Goal: Information Seeking & Learning: Find contact information

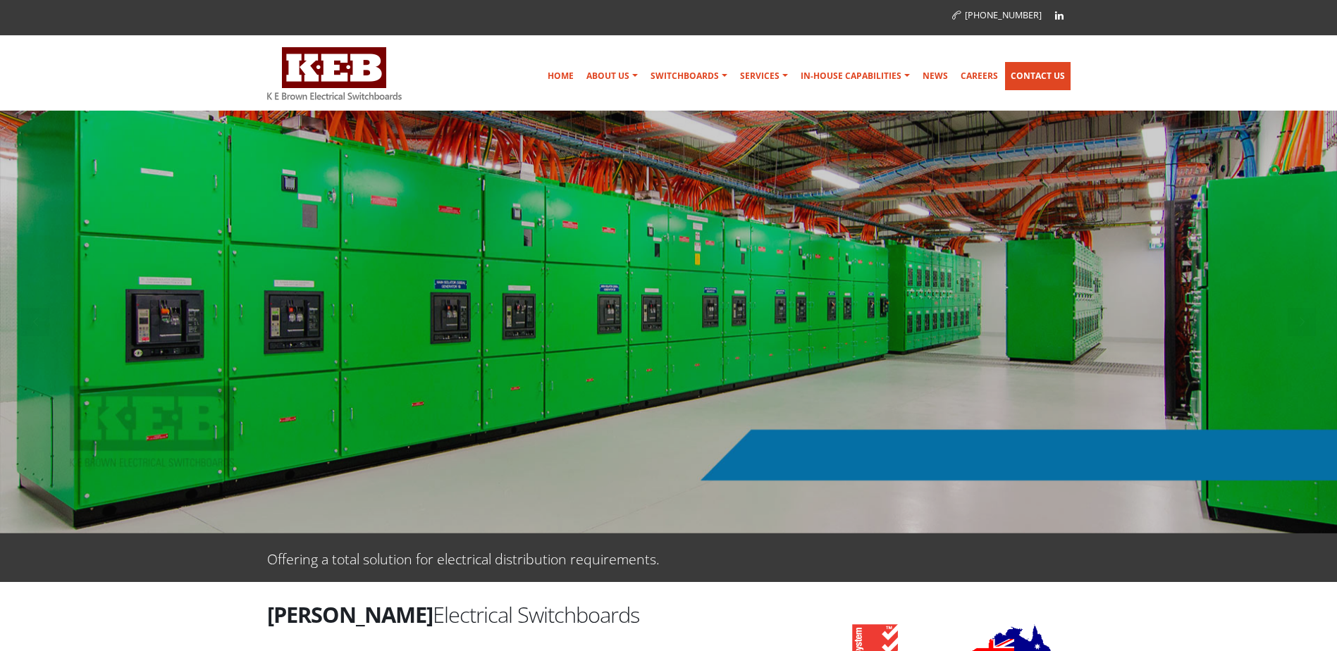
click at [1017, 72] on link "Contact Us" at bounding box center [1038, 76] width 66 height 28
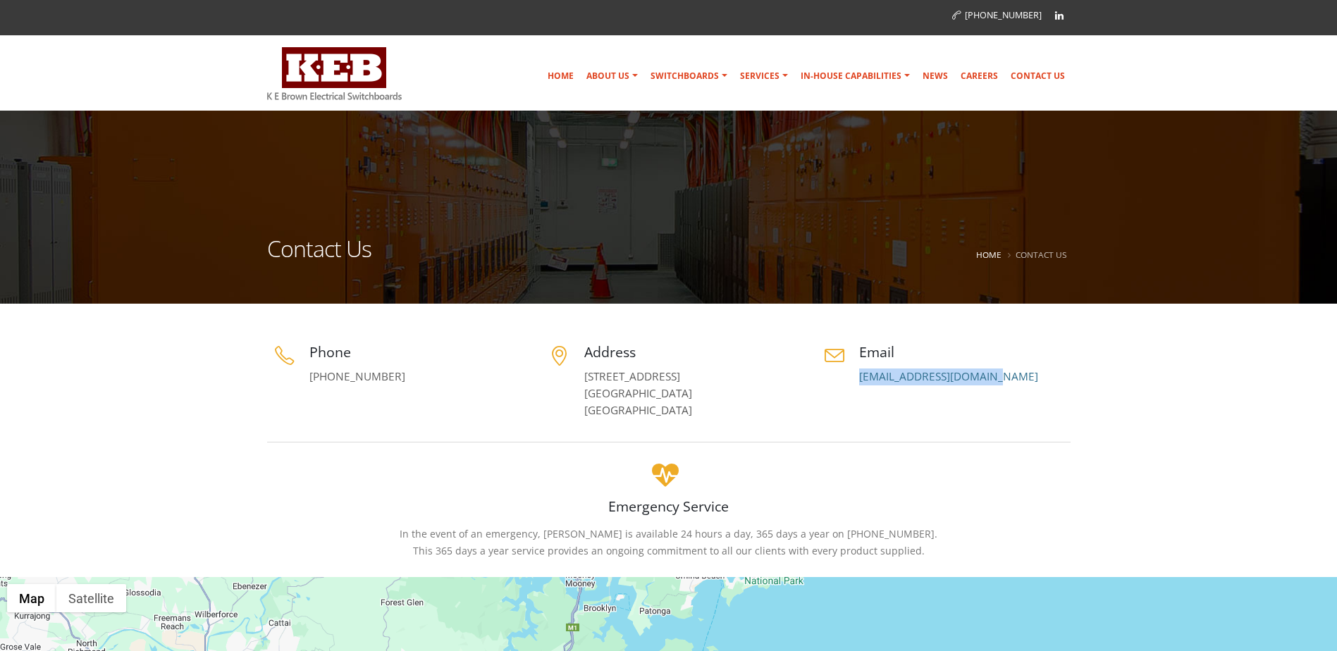
drag, startPoint x: 1010, startPoint y: 374, endPoint x: 857, endPoint y: 381, distance: 152.5
click at [857, 381] on div "Email [EMAIL_ADDRESS][DOMAIN_NAME]" at bounding box center [944, 364] width 254 height 43
copy link "[EMAIL_ADDRESS][DOMAIN_NAME]"
drag, startPoint x: 405, startPoint y: 377, endPoint x: 302, endPoint y: 379, distance: 103.7
click at [302, 379] on div "Phone [PHONE_NUMBER]" at bounding box center [394, 364] width 254 height 43
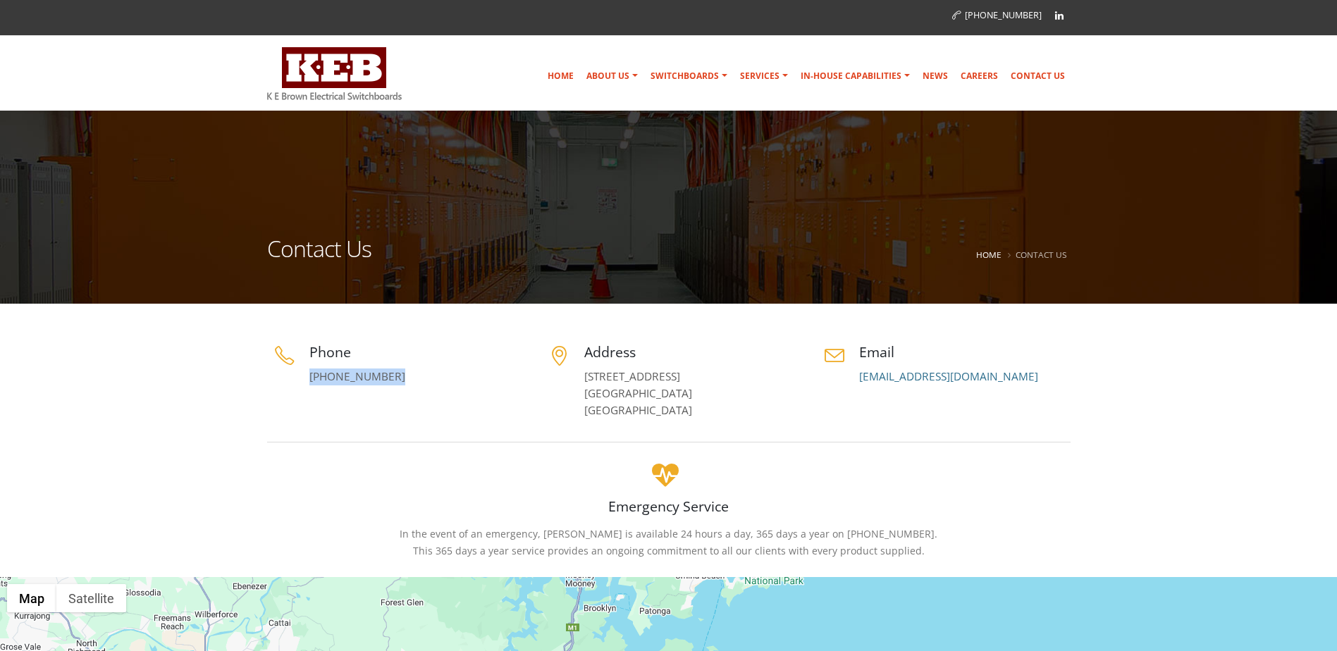
copy link "[PHONE_NUMBER]"
